Goal: Task Accomplishment & Management: Use online tool/utility

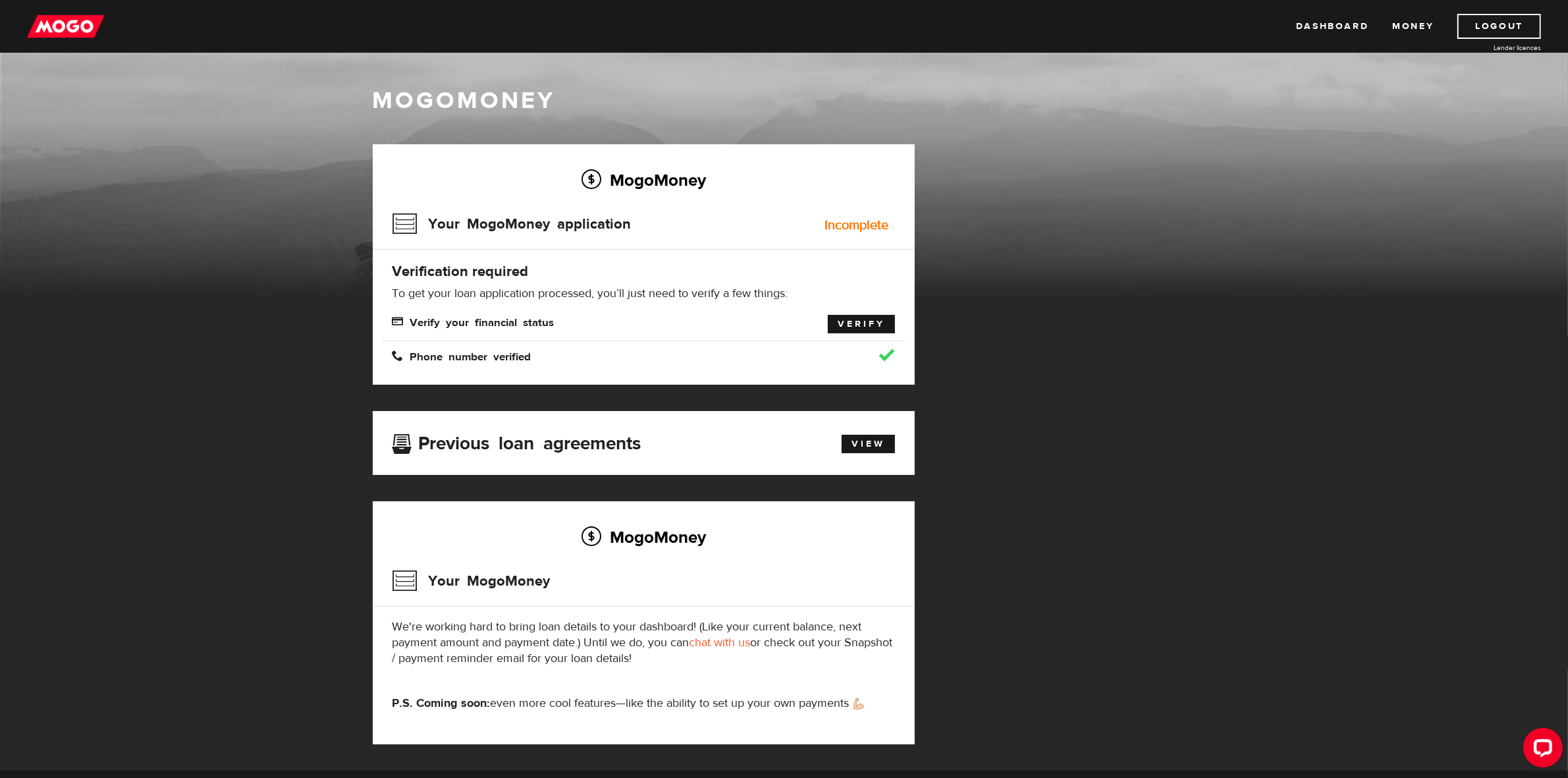
click at [865, 321] on link "Verify" at bounding box center [861, 324] width 67 height 18
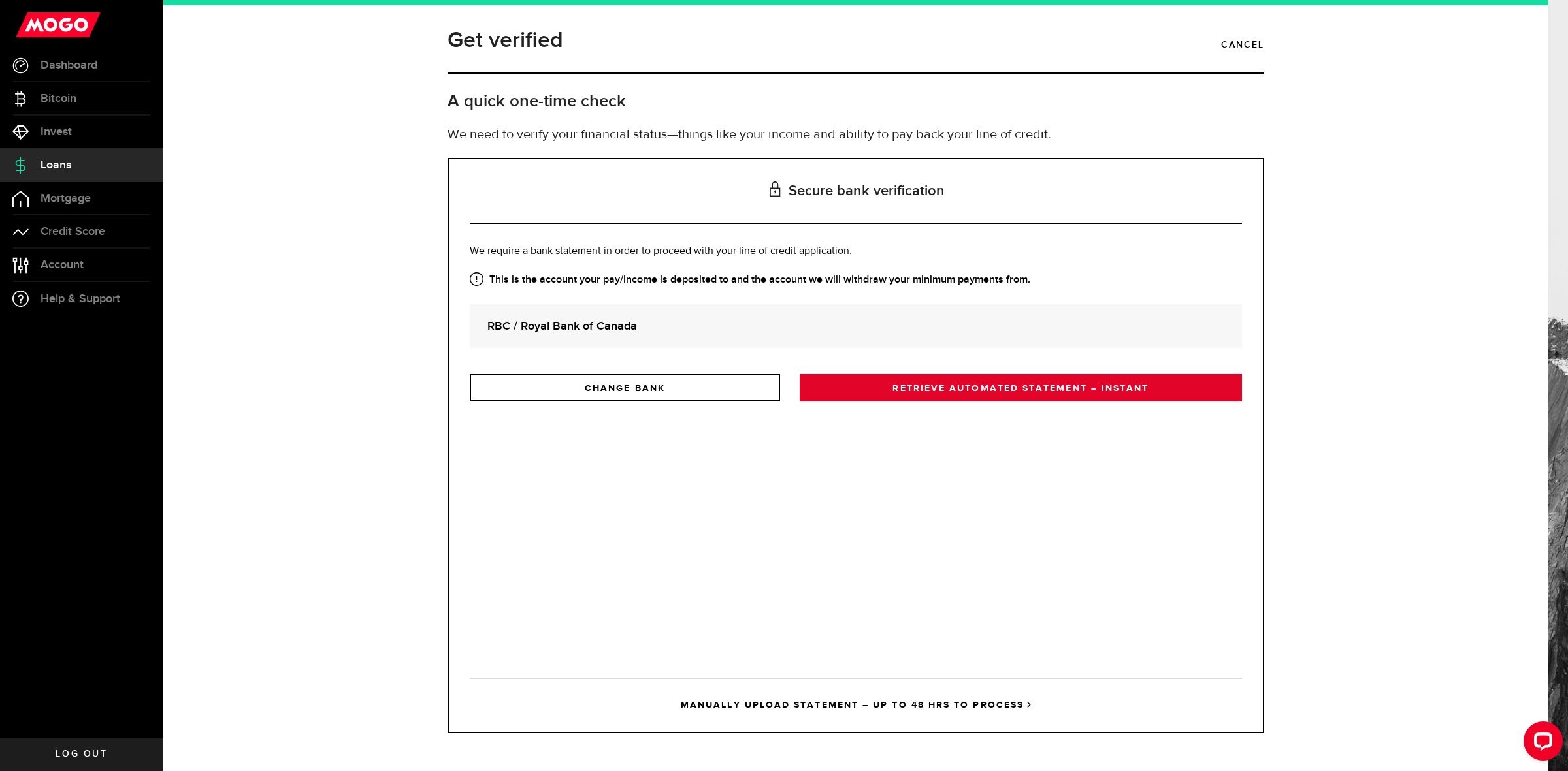
click at [885, 386] on link "RETRIEVE AUTOMATED STATEMENT – INSTANT" at bounding box center [1020, 387] width 443 height 27
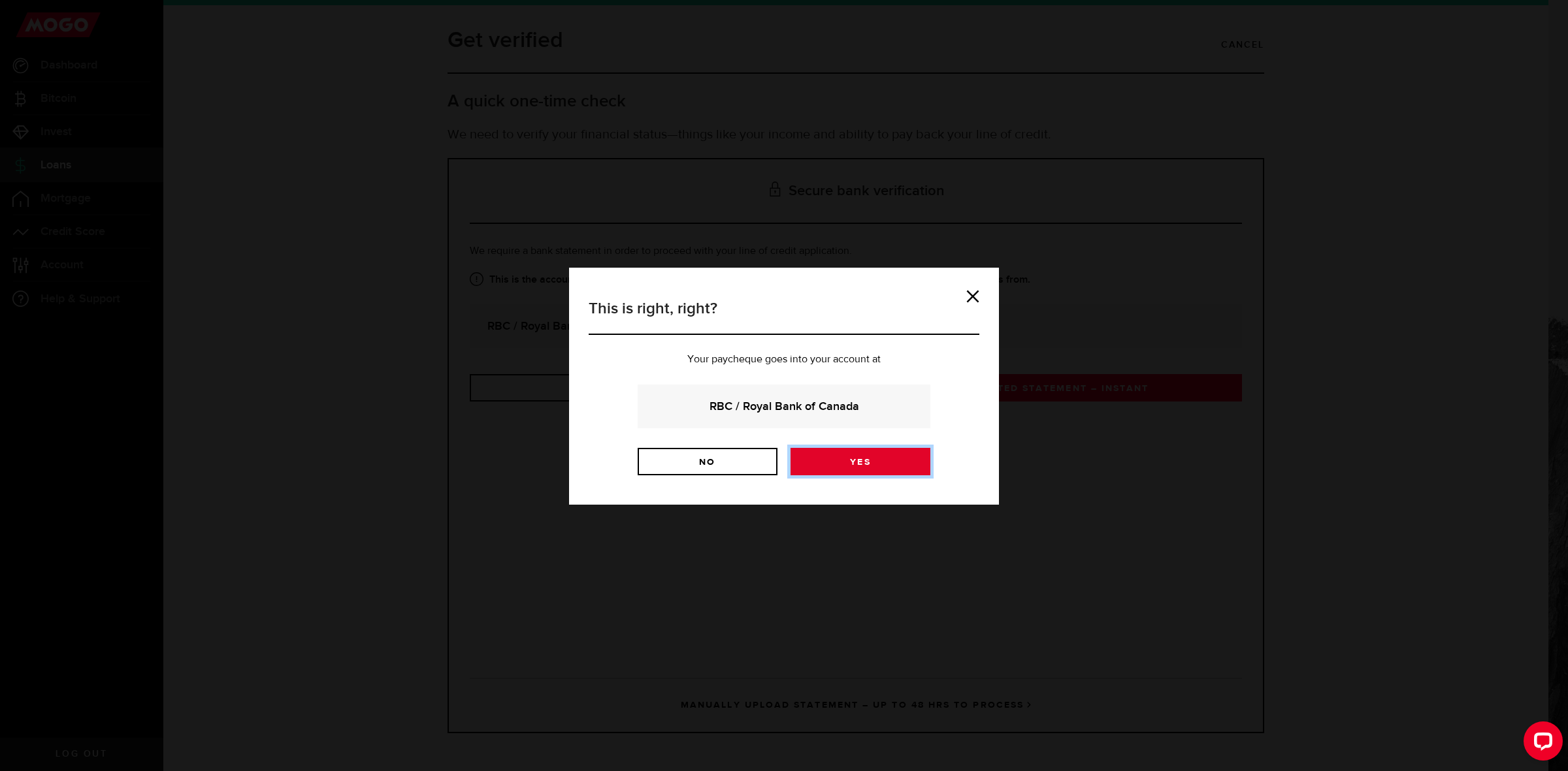
click at [835, 459] on link "Yes" at bounding box center [860, 462] width 140 height 27
